Goal: Task Accomplishment & Management: Complete application form

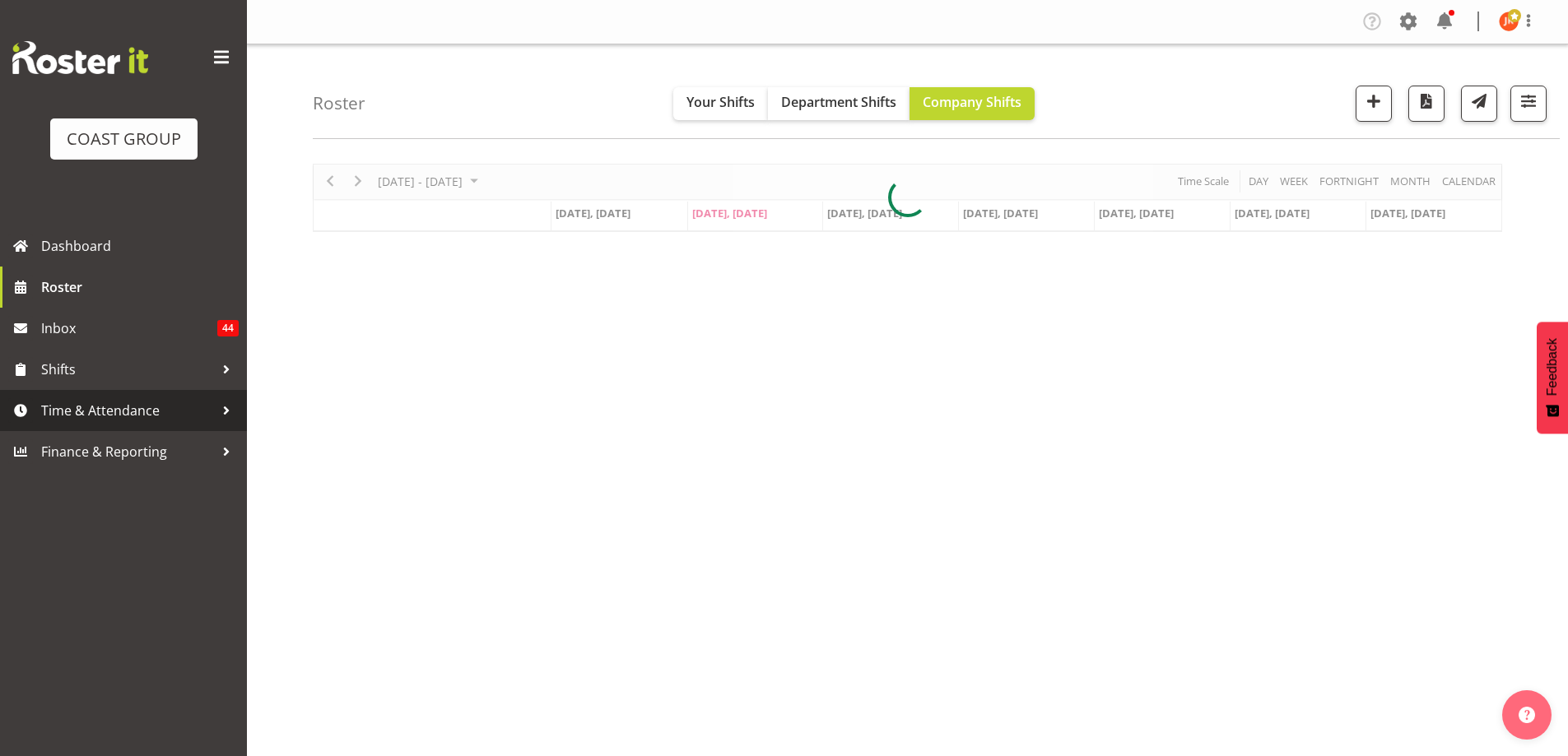
click at [118, 411] on span "Time & Attendance" at bounding box center [127, 410] width 173 height 25
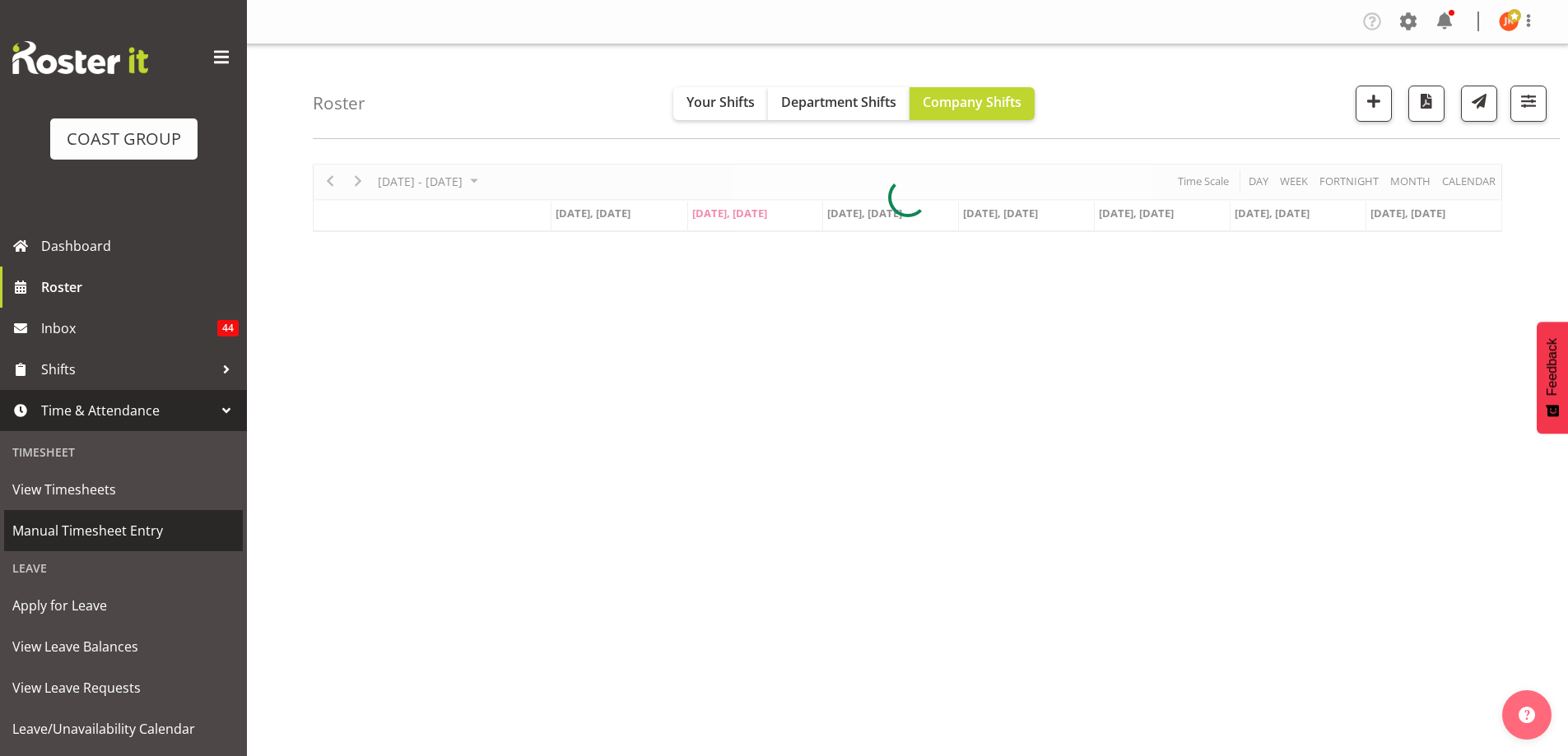
click at [109, 528] on span "Manual Timesheet Entry" at bounding box center [124, 531] width 223 height 25
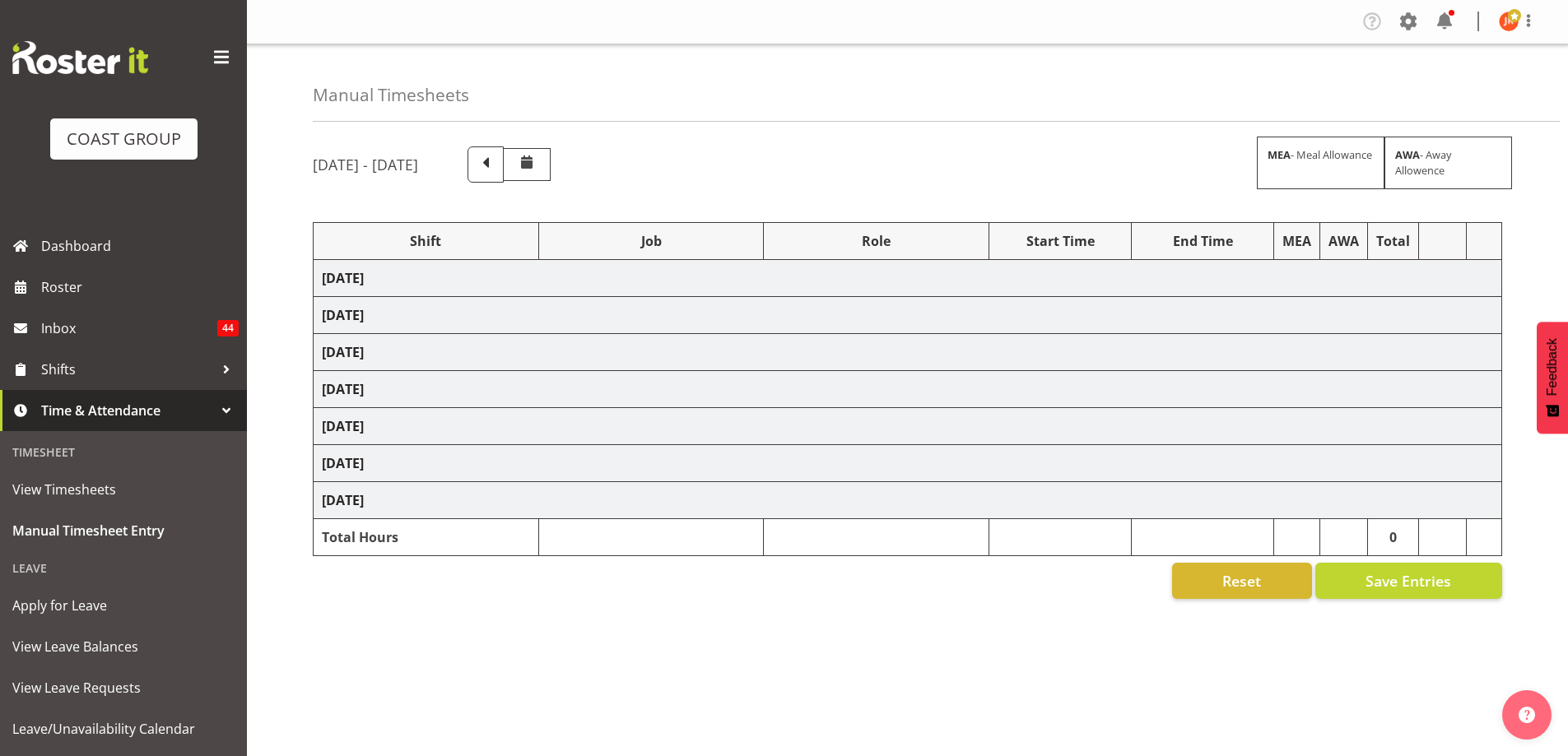
select select "24997"
select select "9134"
select select "39823"
select select "69"
select select "39823"
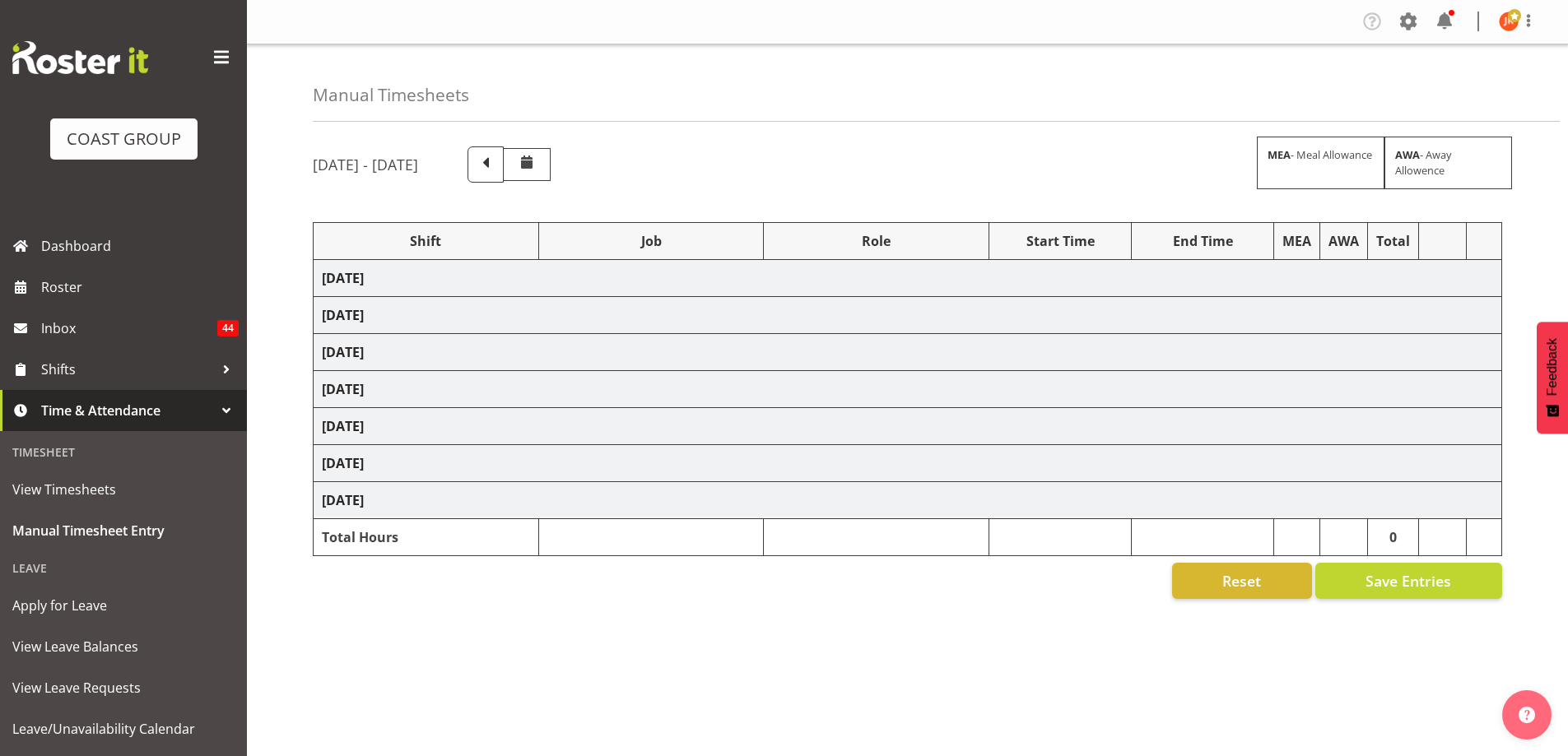
select select "69"
select select "40079"
select select "9134"
select select "39823"
select select "69"
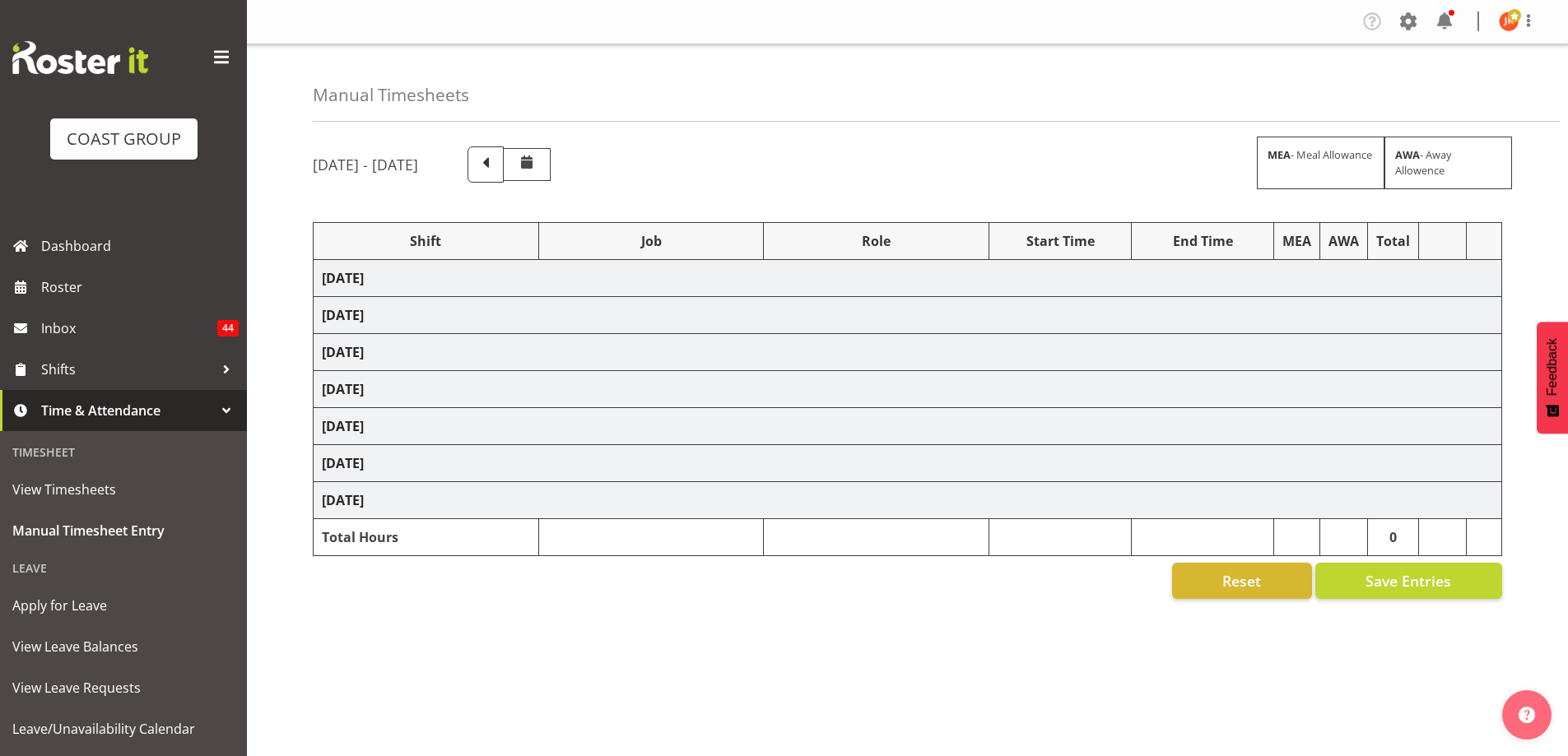
select select "39823"
select select "69"
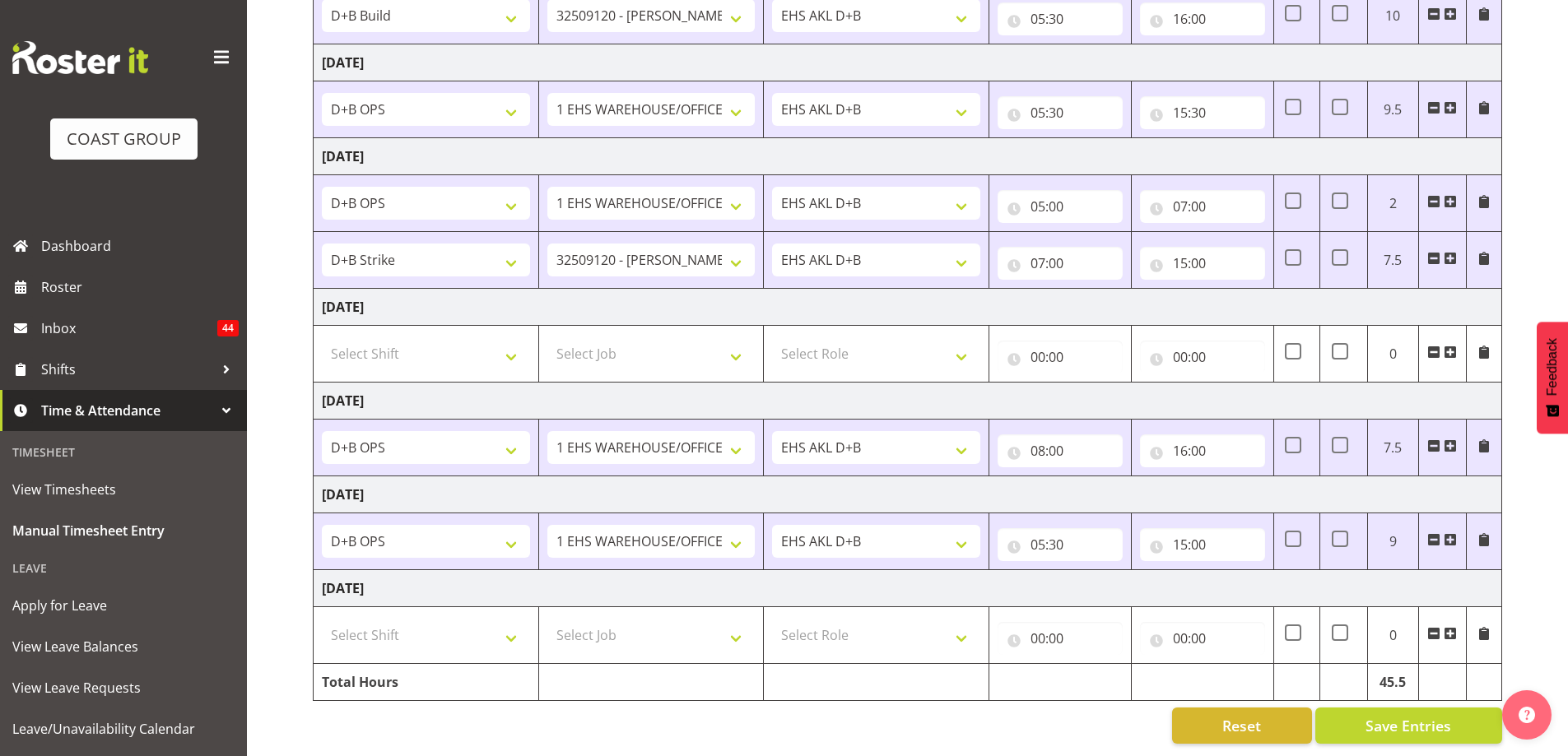
scroll to position [322, 0]
click at [511, 628] on select "Select Shift # Fieldays--[GEOGRAPHIC_DATA]. # Install Hutchwilco Boat Show at […" at bounding box center [425, 635] width 208 height 33
select select "39823"
click at [322, 619] on select "Select Shift # Fieldays--[GEOGRAPHIC_DATA]. # Install Hutchwilco Boat Show at […" at bounding box center [425, 635] width 208 height 33
click at [715, 636] on select "Select Job 1 Carlton Events 1 [PERSON_NAME][GEOGRAPHIC_DATA] 1 [PERSON_NAME][GE…" at bounding box center [651, 635] width 208 height 33
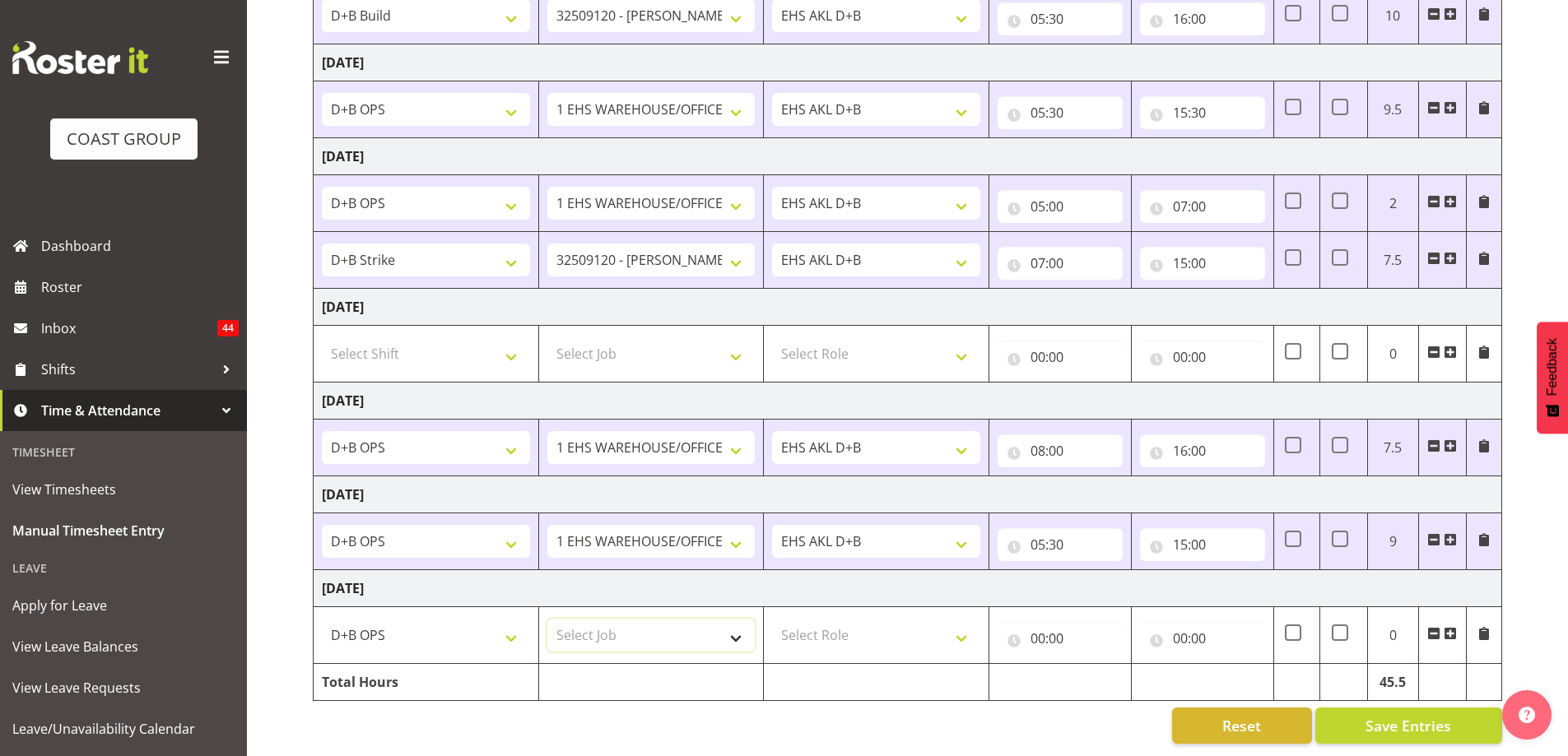
select select "69"
click at [547, 619] on select "Select Job 1 Carlton Events 1 [PERSON_NAME][GEOGRAPHIC_DATA] 1 [PERSON_NAME][GE…" at bounding box center [651, 635] width 208 height 33
click at [903, 632] on select "Select Role EHS AKL D+B" at bounding box center [876, 635] width 208 height 33
select select "194"
click at [773, 619] on select "Select Role EHS AKL D+B" at bounding box center [876, 635] width 208 height 33
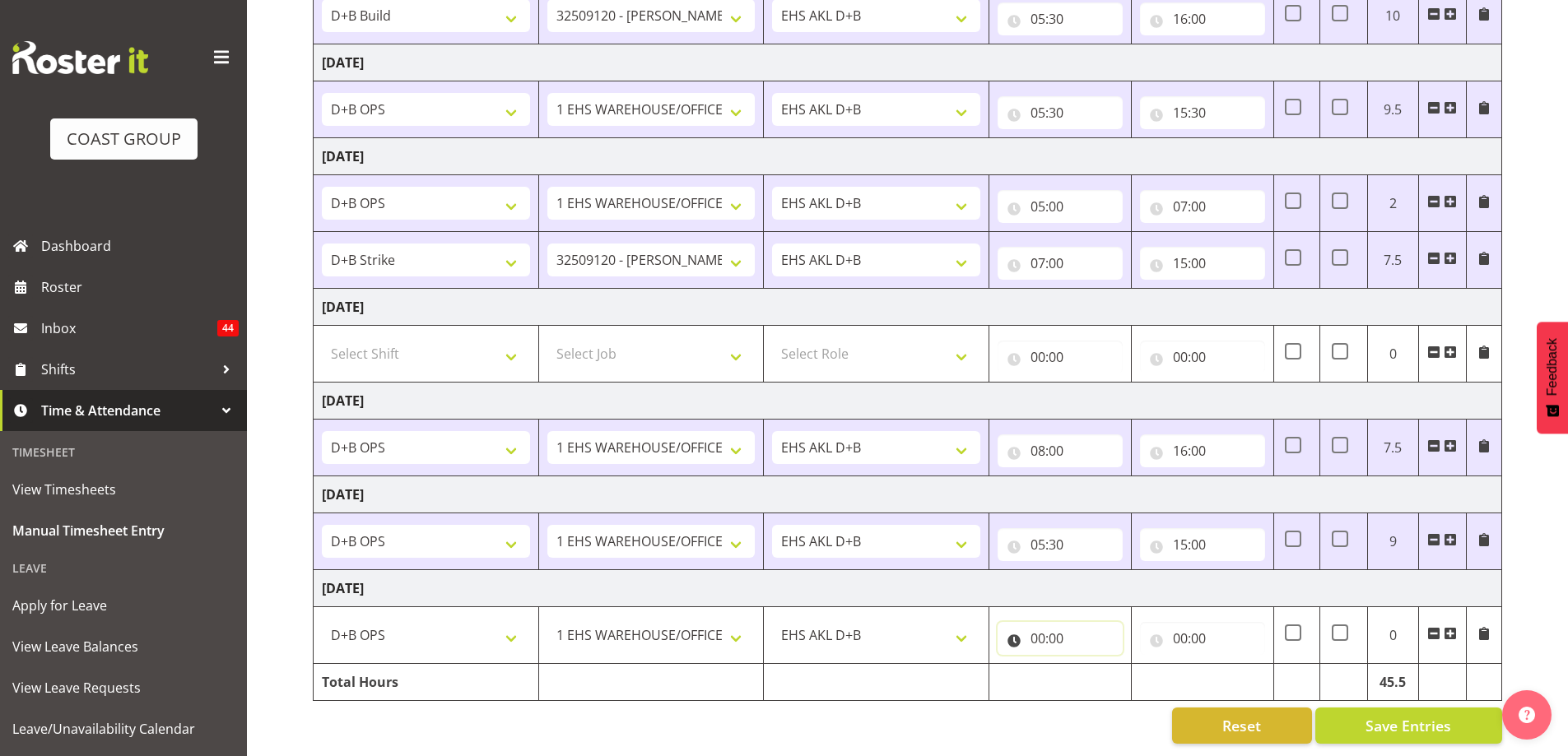
click at [1043, 629] on input "00:00" at bounding box center [1061, 639] width 125 height 33
click at [1105, 672] on select "00 01 02 03 04 05 06 07 08 09 10 11 12 13 14 15 16 17 18 19 20 21 22 23" at bounding box center [1110, 681] width 37 height 33
select select "6"
click at [1092, 665] on select "00 01 02 03 04 05 06 07 08 09 10 11 12 13 14 15 16 17 18 19 20 21 22 23" at bounding box center [1110, 681] width 37 height 33
type input "06:00"
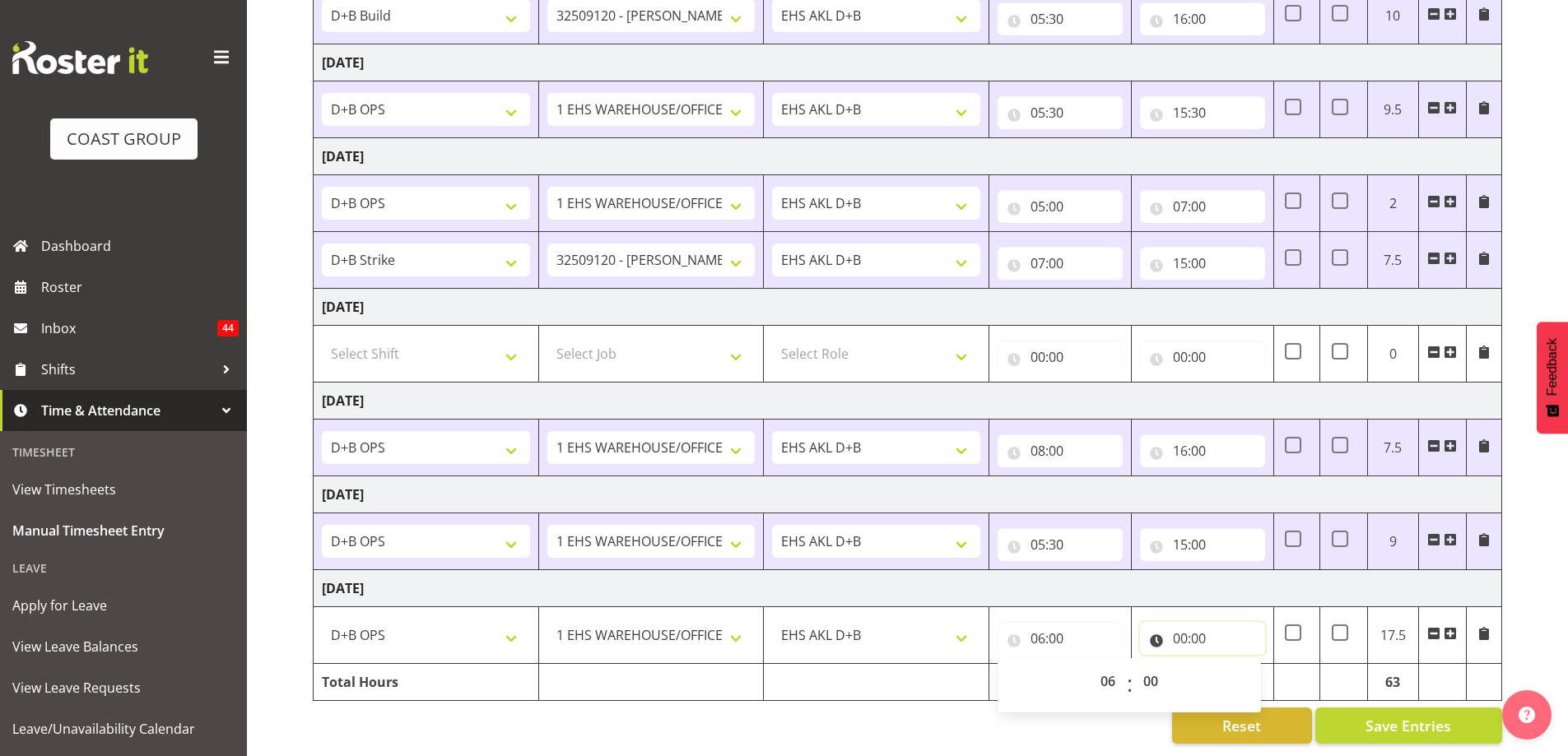
click at [1180, 627] on input "00:00" at bounding box center [1203, 639] width 125 height 33
click at [1250, 669] on select "00 01 02 03 04 05 06 07 08 09 10 11 12 13 14 15 16 17 18 19 20 21 22 23" at bounding box center [1253, 681] width 37 height 33
select select "15"
click at [1234, 665] on select "00 01 02 03 04 05 06 07 08 09 10 11 12 13 14 15 16 17 18 19 20 21 22 23" at bounding box center [1253, 681] width 37 height 33
type input "15:00"
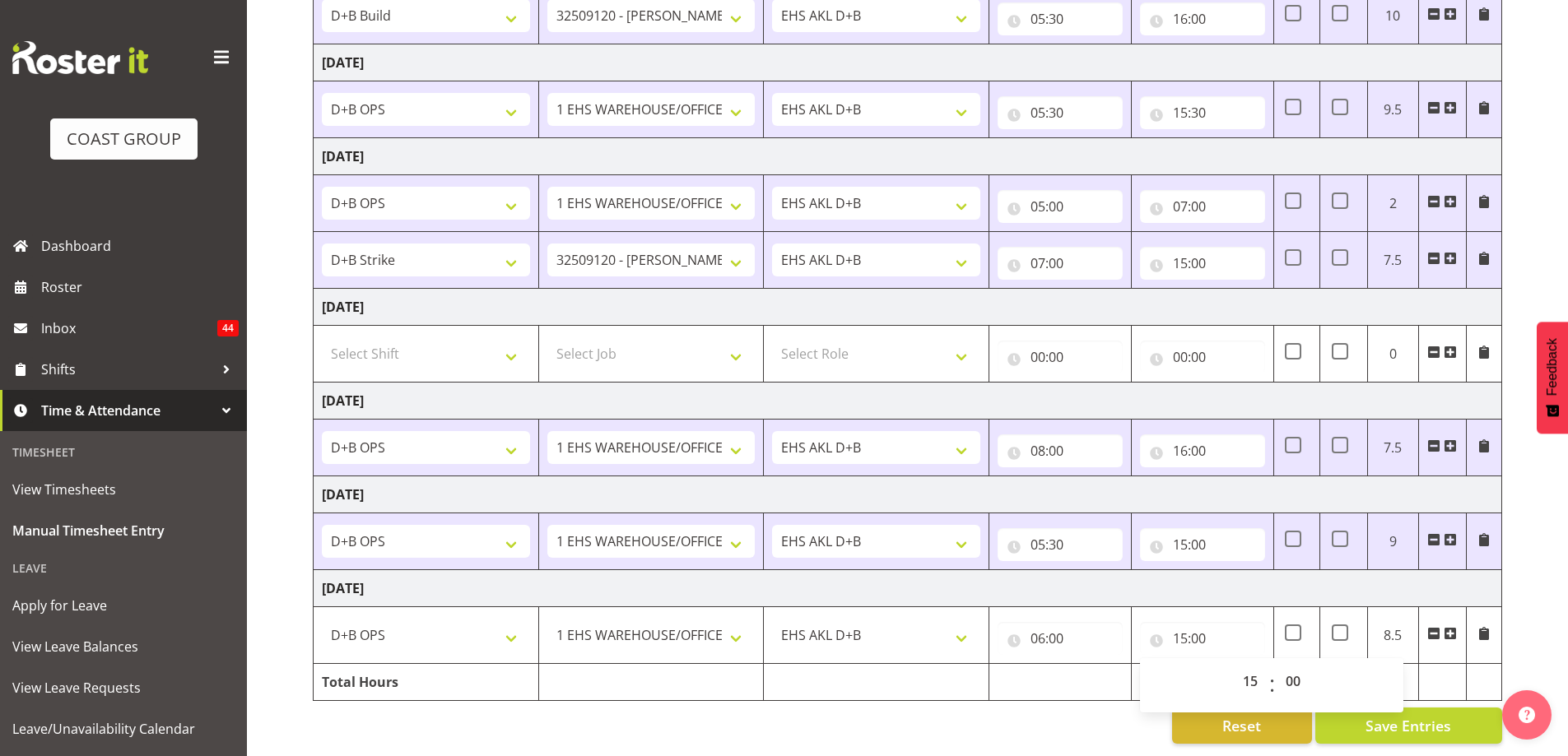
click at [1112, 730] on div "Reset Save Entries" at bounding box center [907, 726] width 1190 height 36
click at [1433, 715] on span "Save Entries" at bounding box center [1408, 726] width 85 height 22
